Goal: Book appointment/travel/reservation

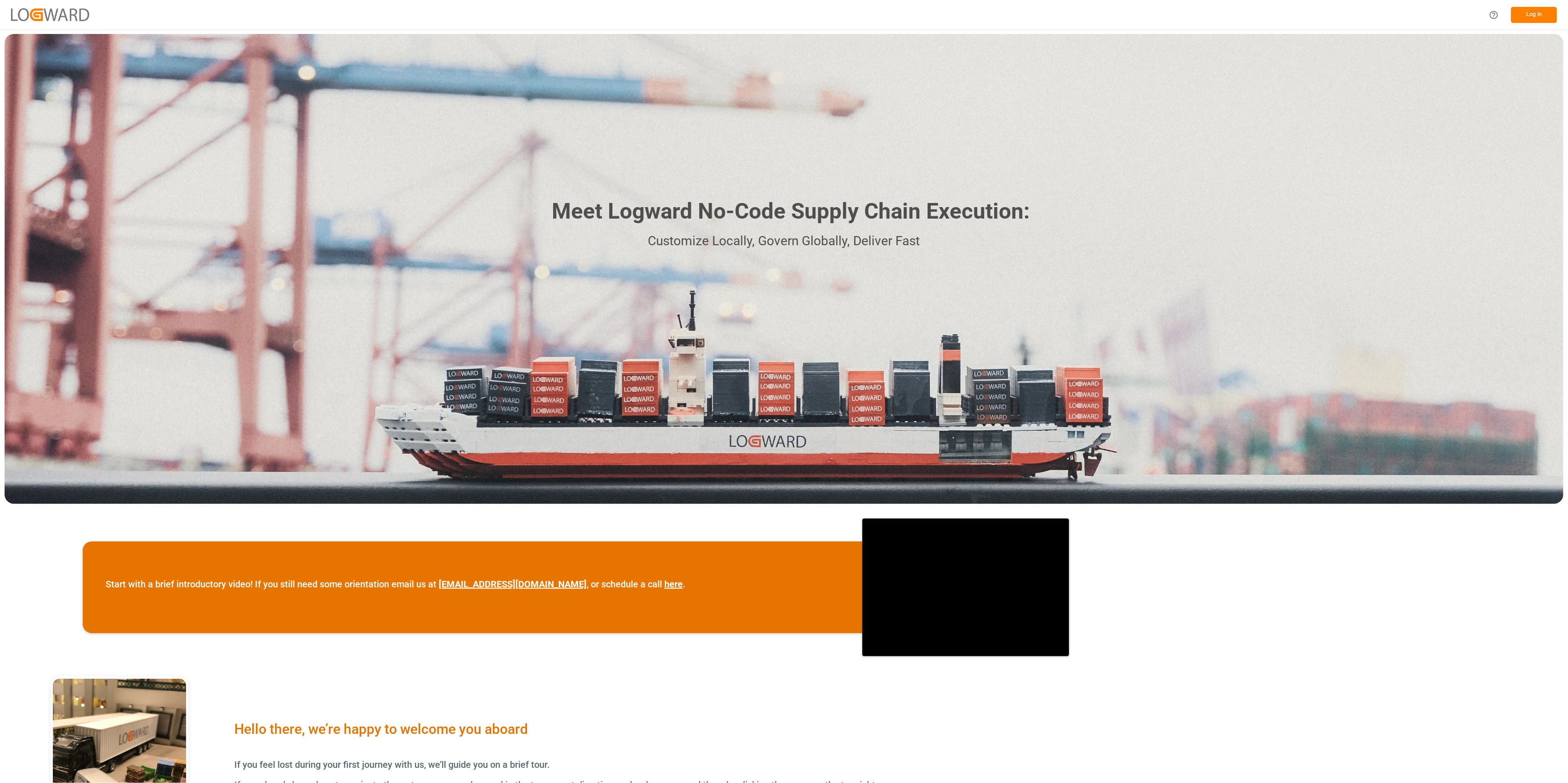
click at [1530, 12] on button "Log In" at bounding box center [1533, 15] width 46 height 16
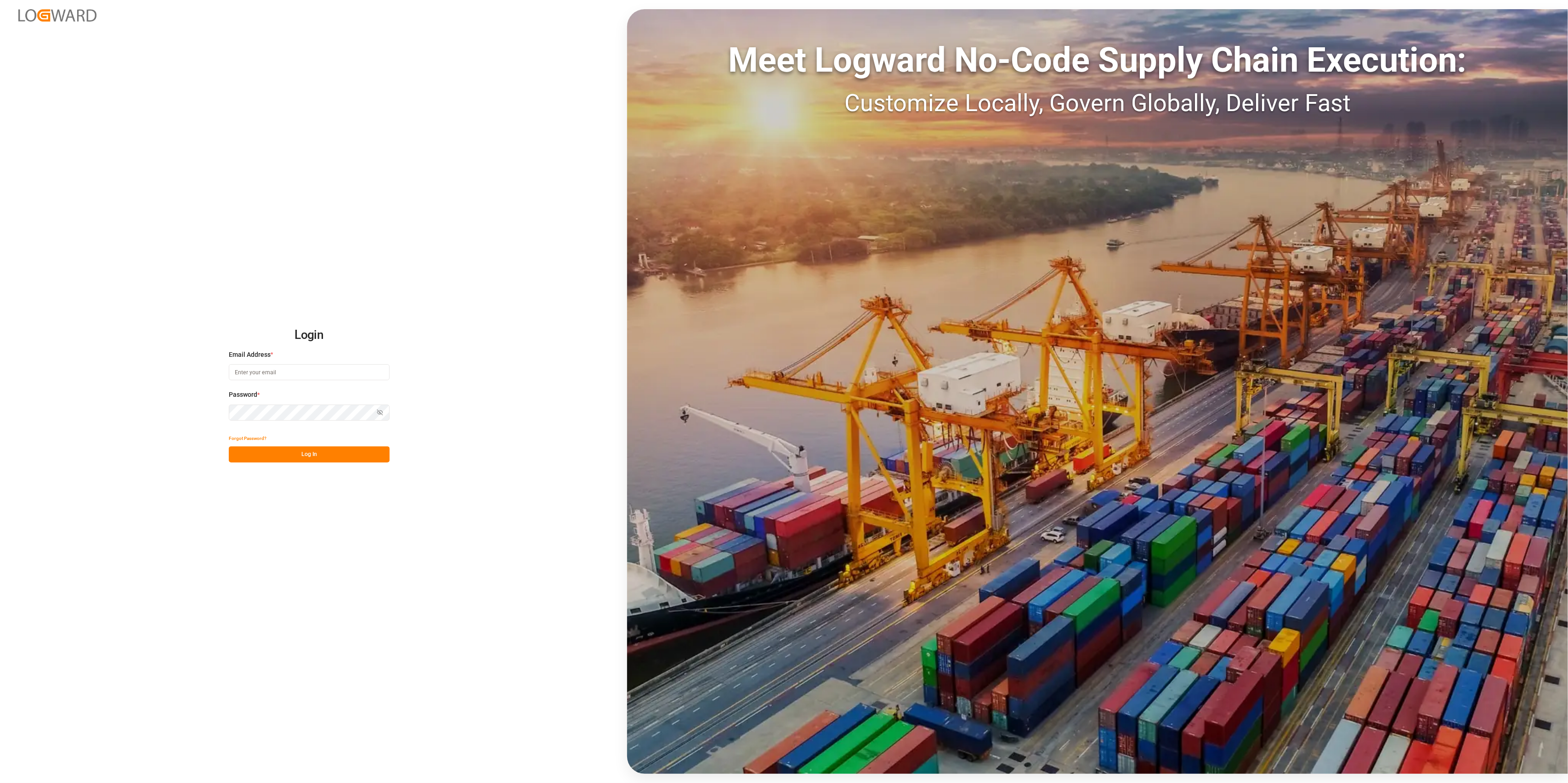
click at [278, 370] on input at bounding box center [309, 372] width 161 height 16
type input "c"
type input "[PERSON_NAME][EMAIL_ADDRESS][PERSON_NAME][DOMAIN_NAME]"
click at [313, 456] on button "Log In" at bounding box center [309, 454] width 161 height 16
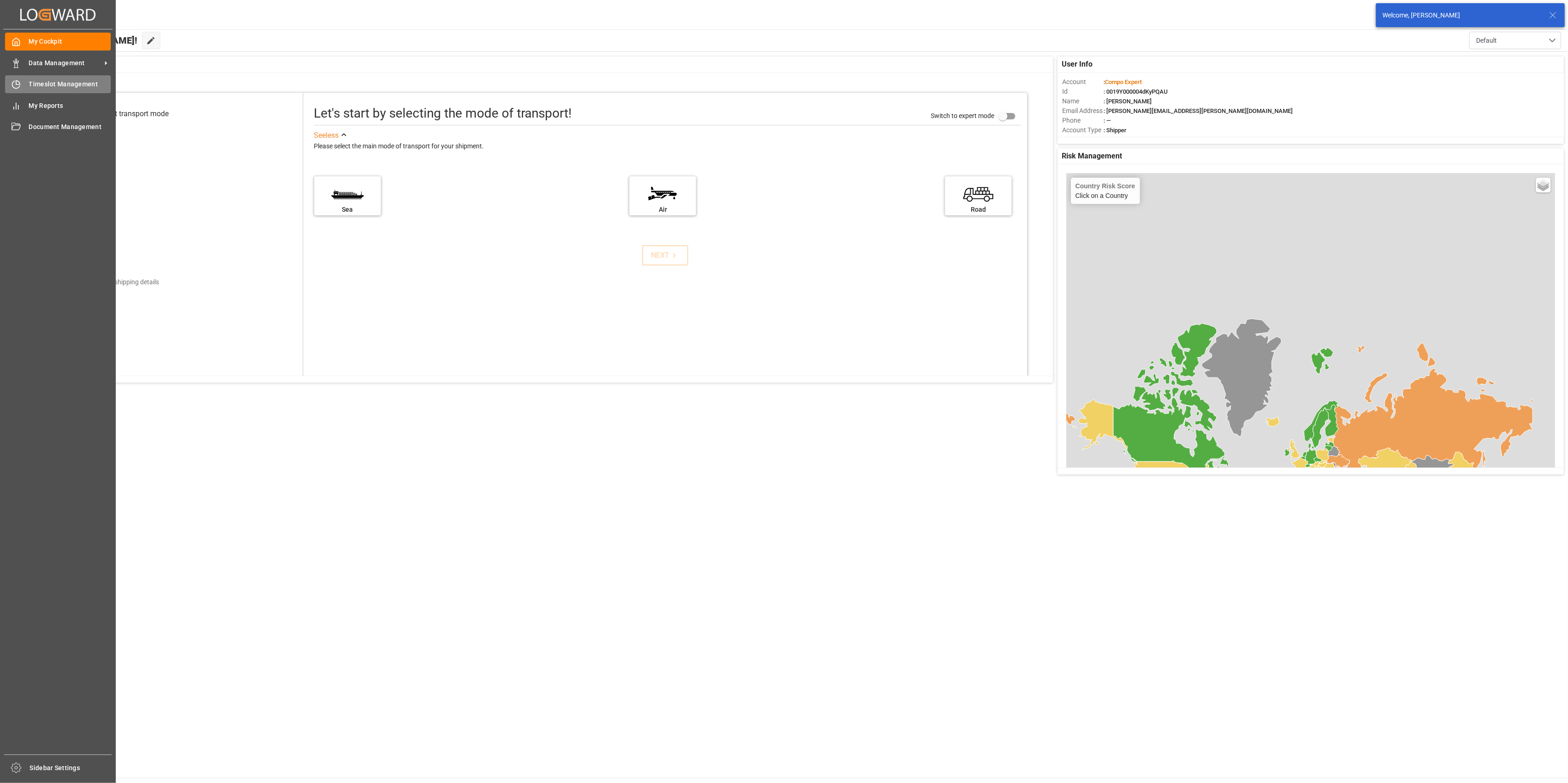
click at [12, 87] on icon at bounding box center [16, 84] width 9 height 9
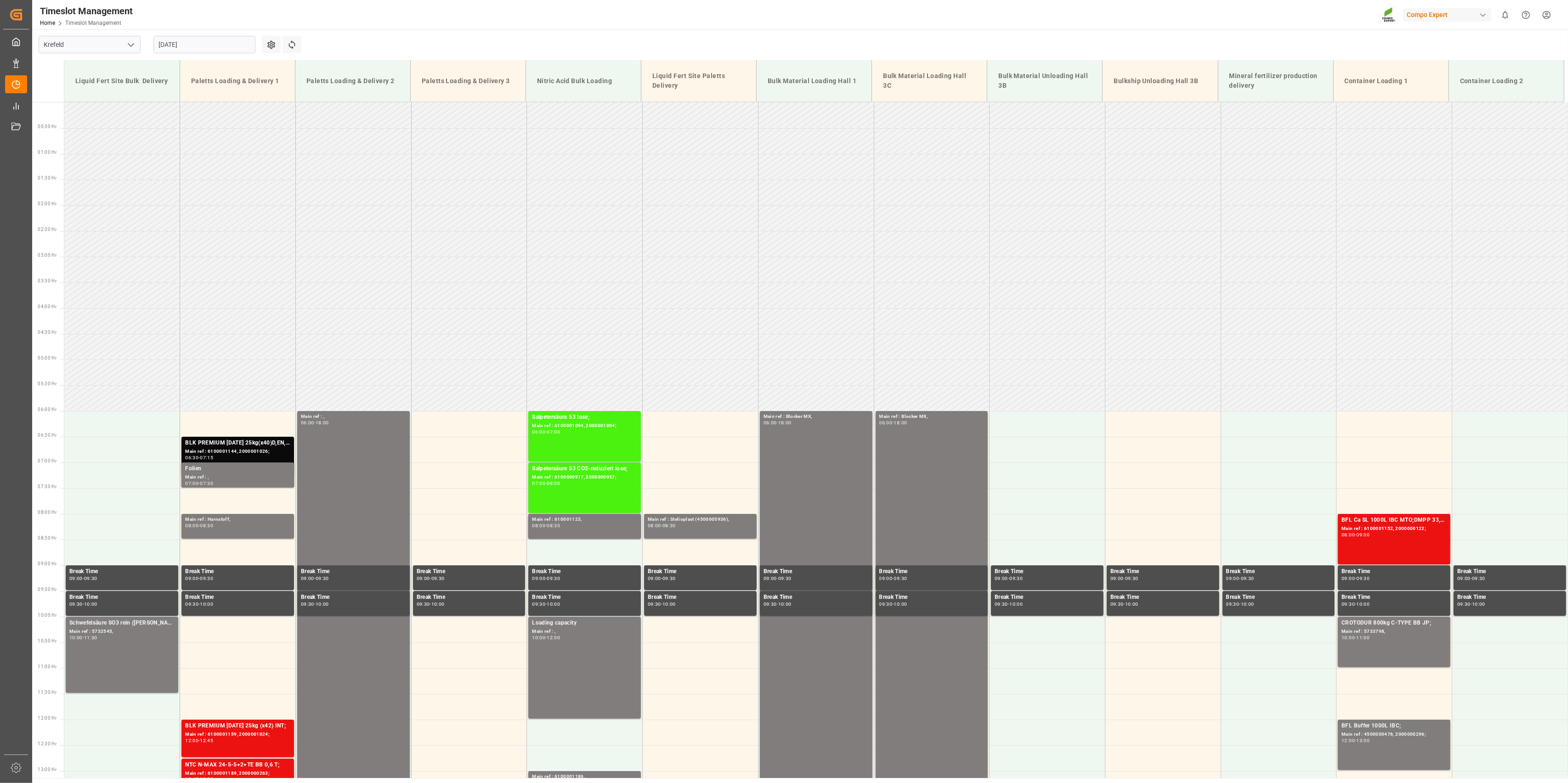
click at [162, 44] on input "[DATE]" at bounding box center [205, 44] width 102 height 18
click at [164, 153] on span "18" at bounding box center [165, 154] width 6 height 7
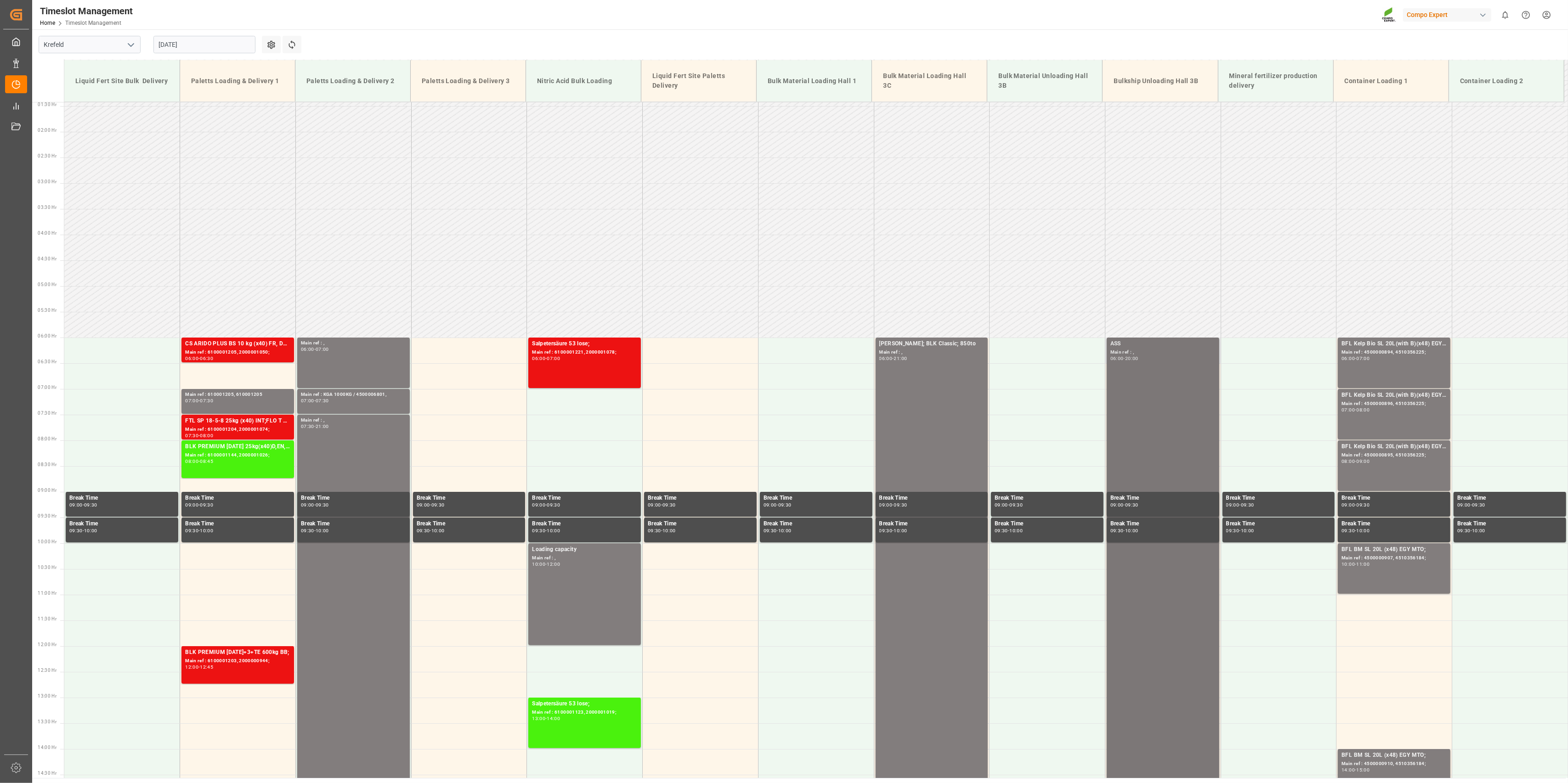
scroll to position [69, 0]
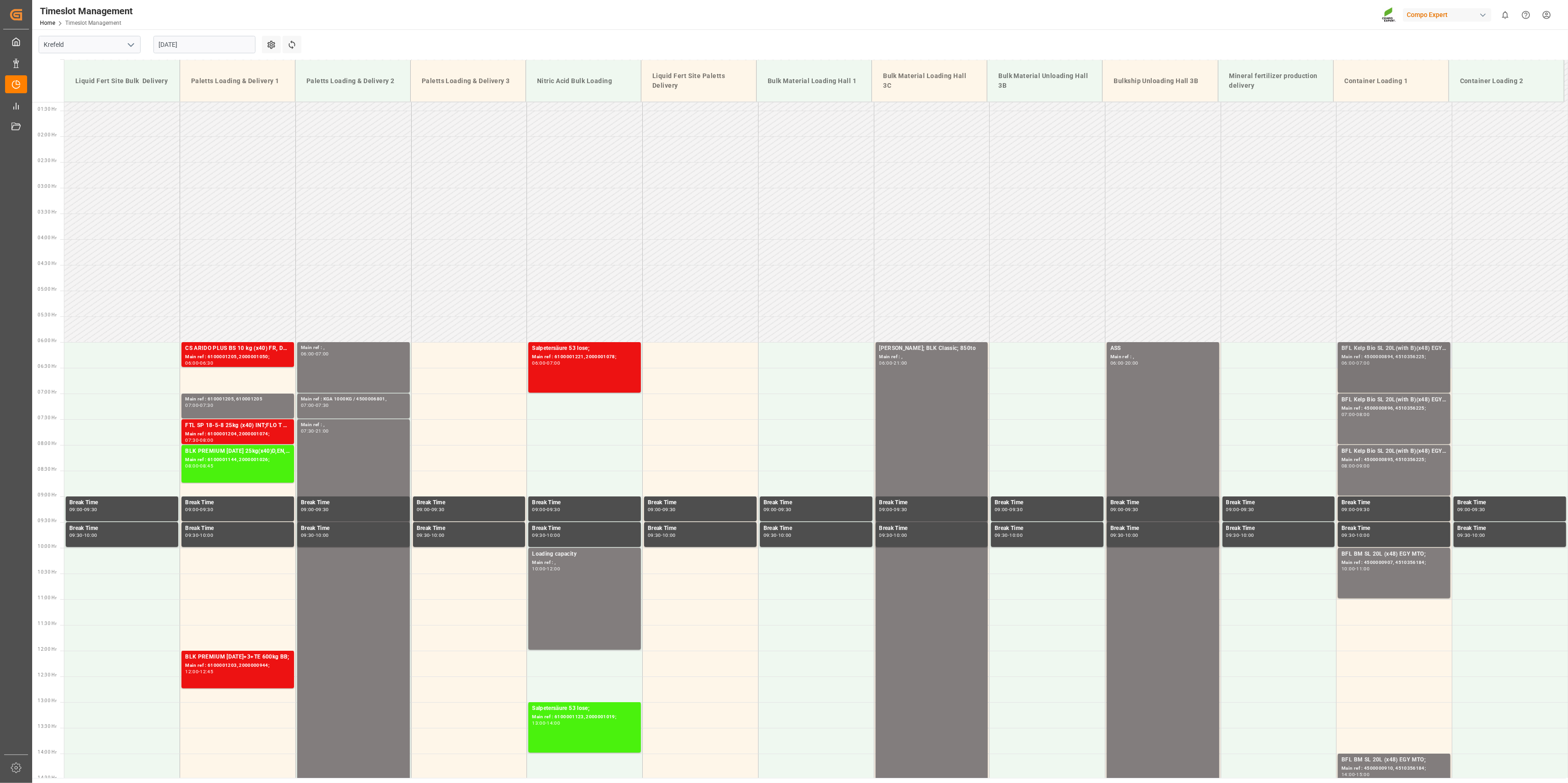
click at [1363, 364] on div "07:00" at bounding box center [1363, 363] width 13 height 4
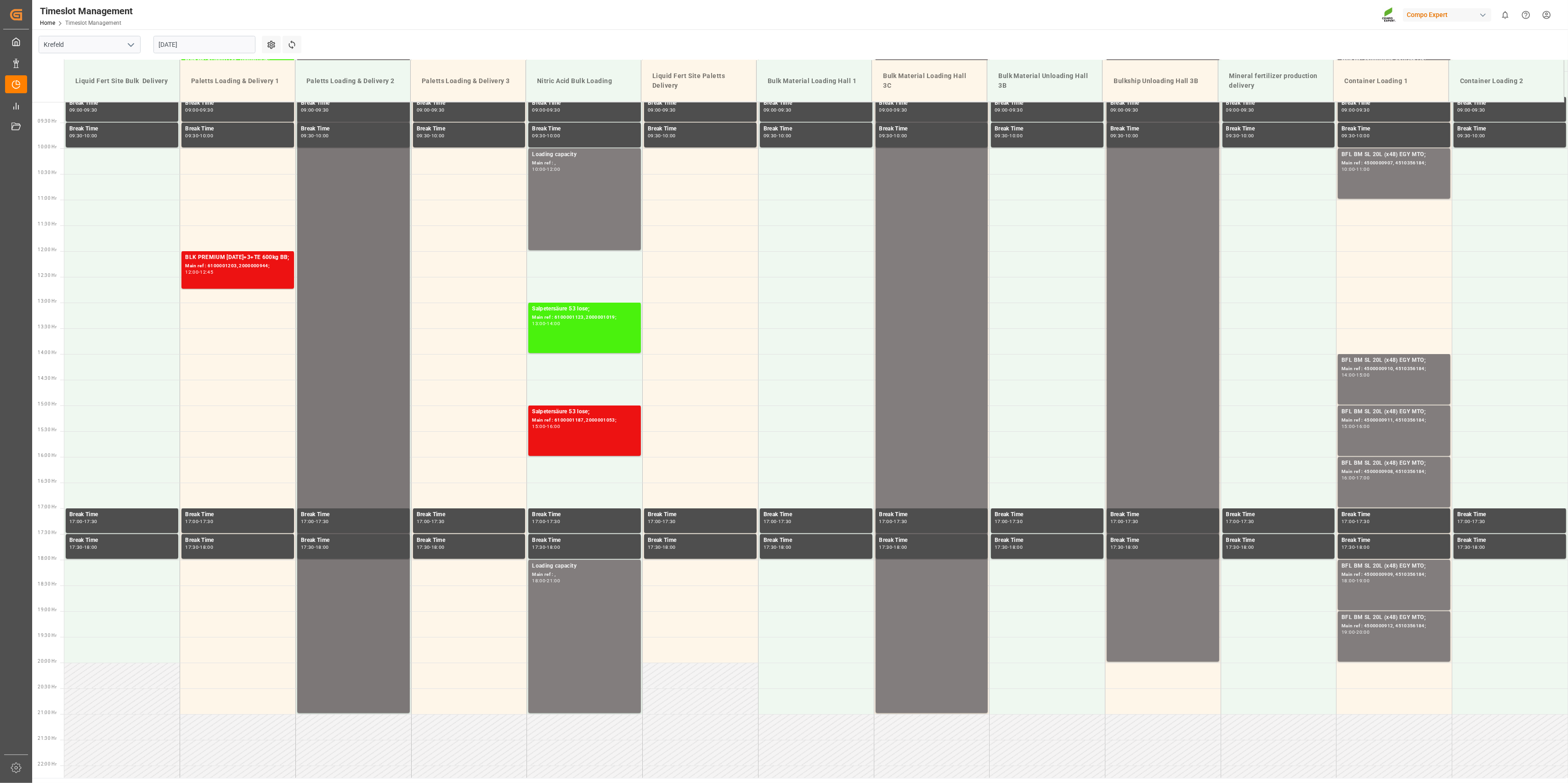
scroll to position [192, 0]
